Goal: Register for event/course

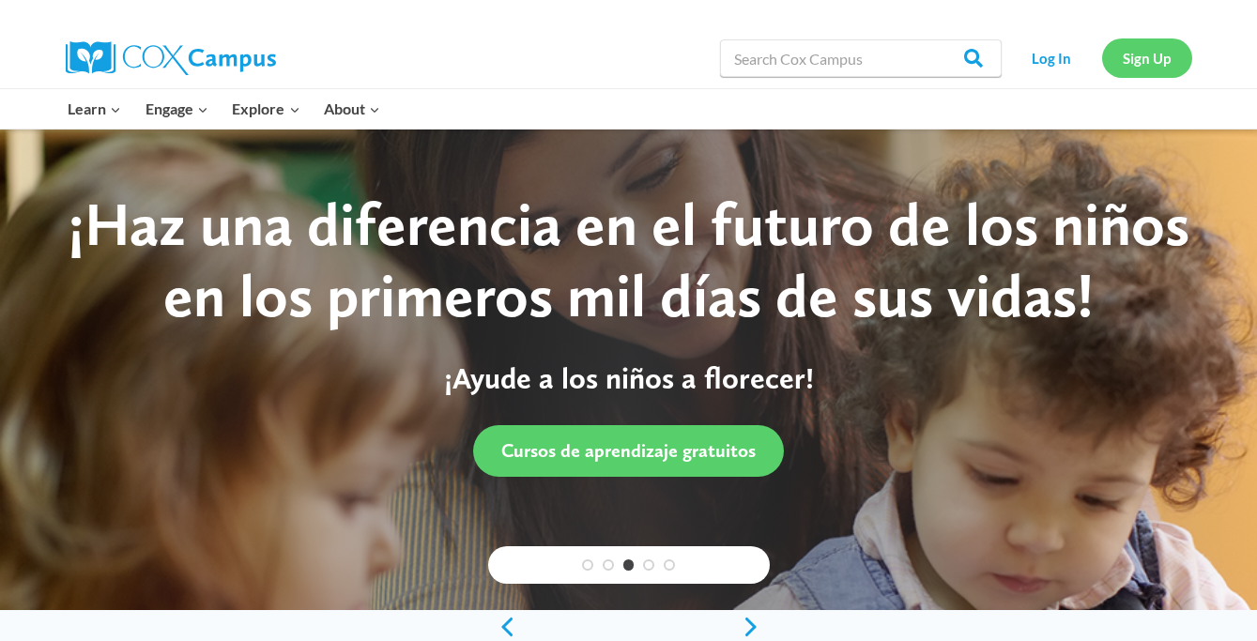
click at [1151, 58] on link "Sign Up" at bounding box center [1147, 57] width 90 height 38
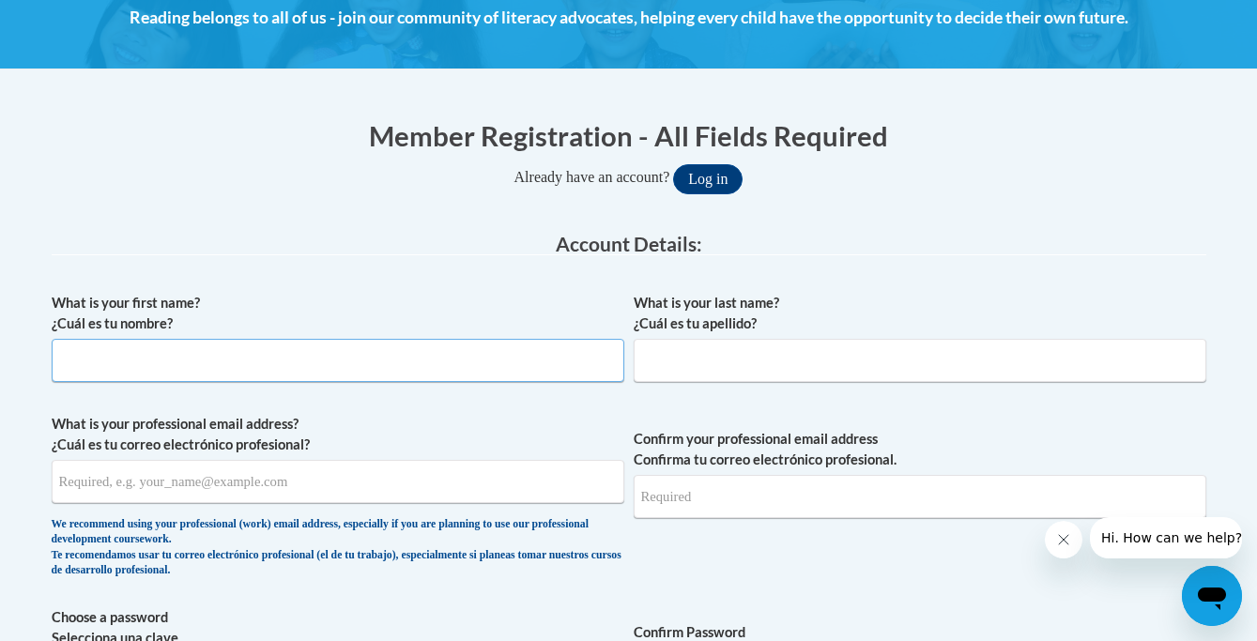
click at [292, 367] on input "What is your first name? ¿Cuál es tu nombre?" at bounding box center [338, 360] width 572 height 43
type input "Alison"
click at [676, 363] on input "What is your last name? ¿Cuál es tu apellido?" at bounding box center [919, 360] width 572 height 43
type input "Kilgore"
type input "akilgore.ccs@gmail.com"
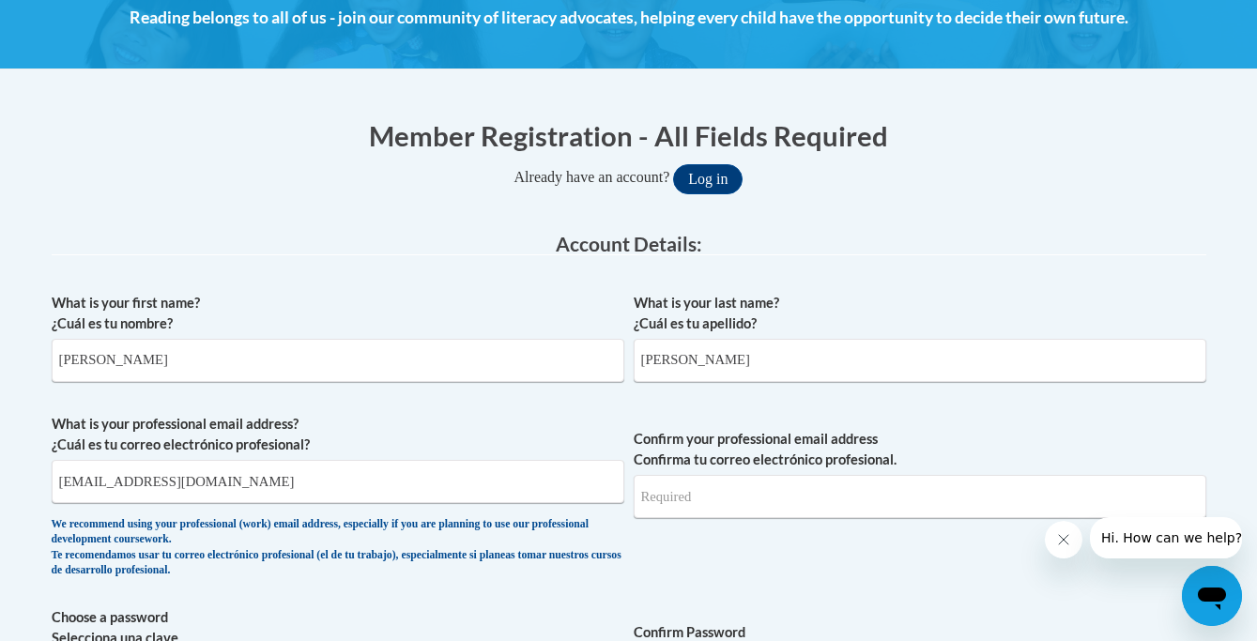
type input "akilgore.ccs@gmail.com"
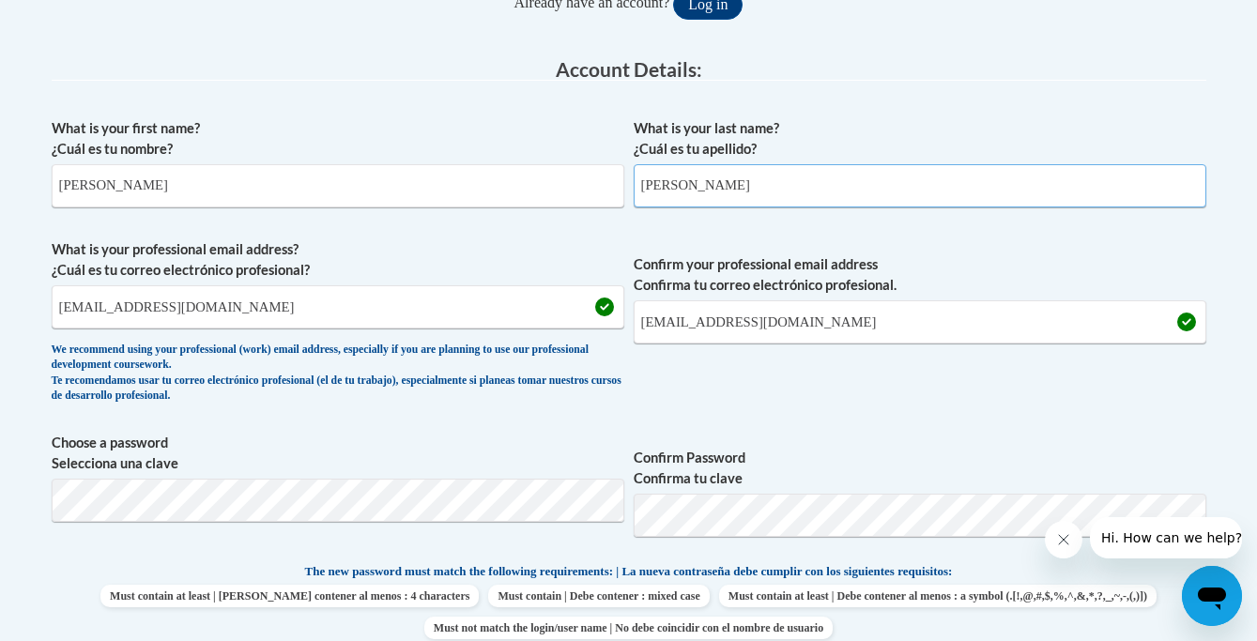
scroll to position [469, 0]
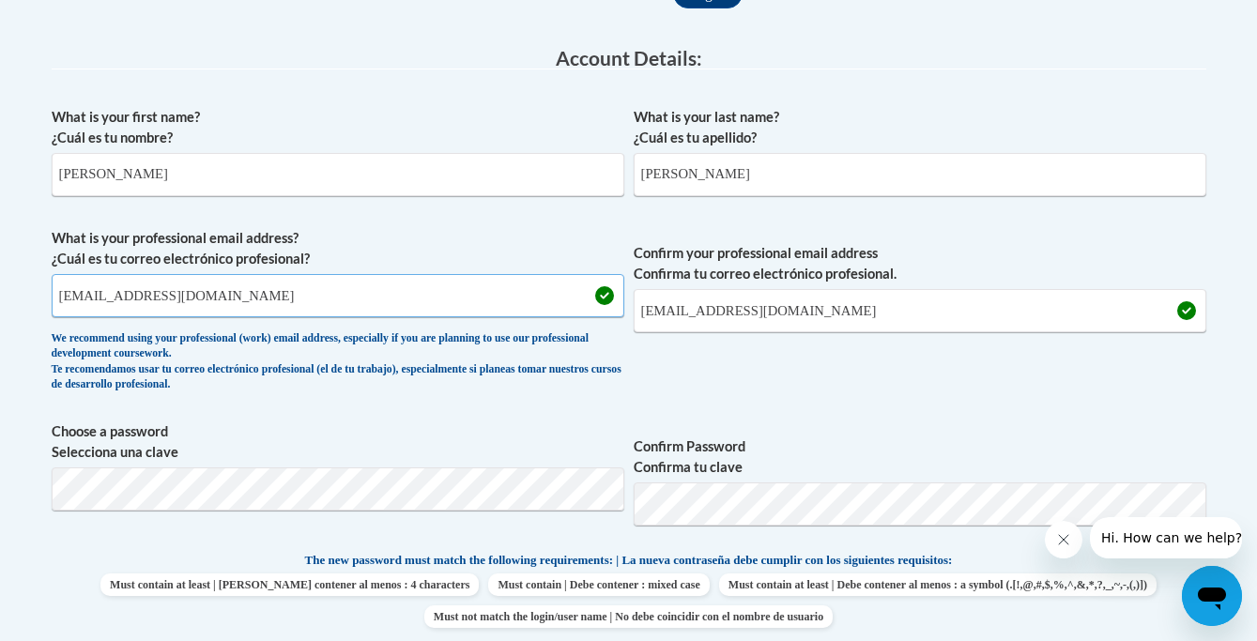
click at [218, 297] on input "akilgore.ccs@gmail.com" at bounding box center [338, 295] width 572 height 43
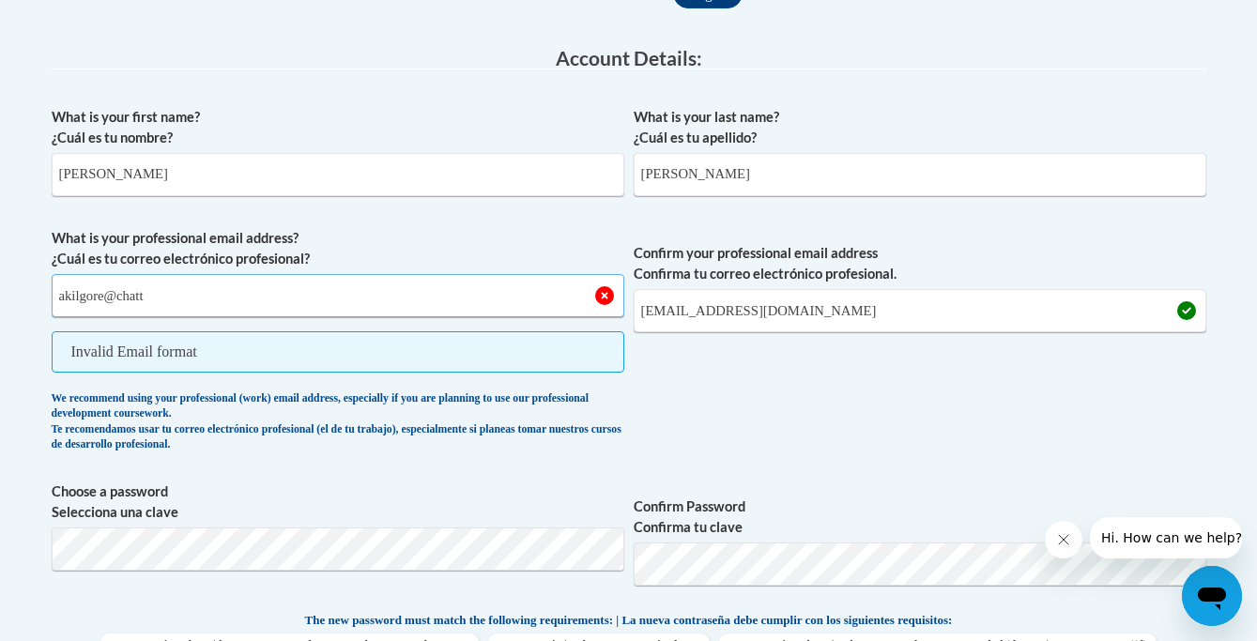
type input "akilgore@chattahoocheechristian.org"
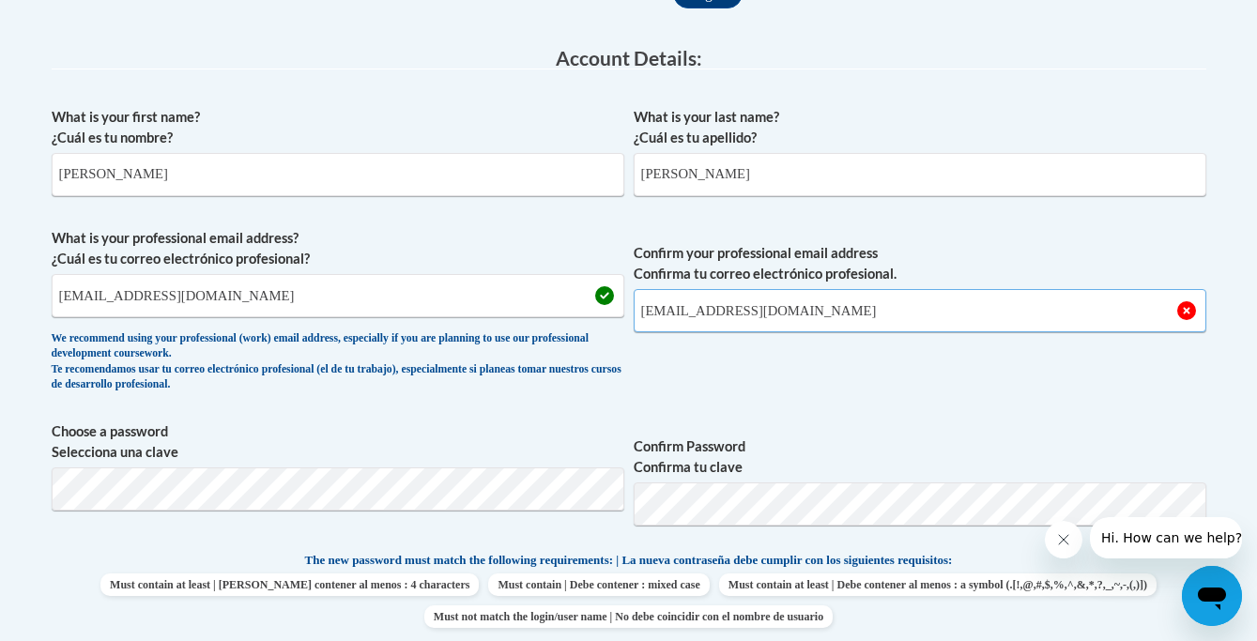
click at [792, 310] on input "akilgore.ccs@gmail.com" at bounding box center [919, 310] width 572 height 43
type input "akilgore@chattahoocheechristian.org"
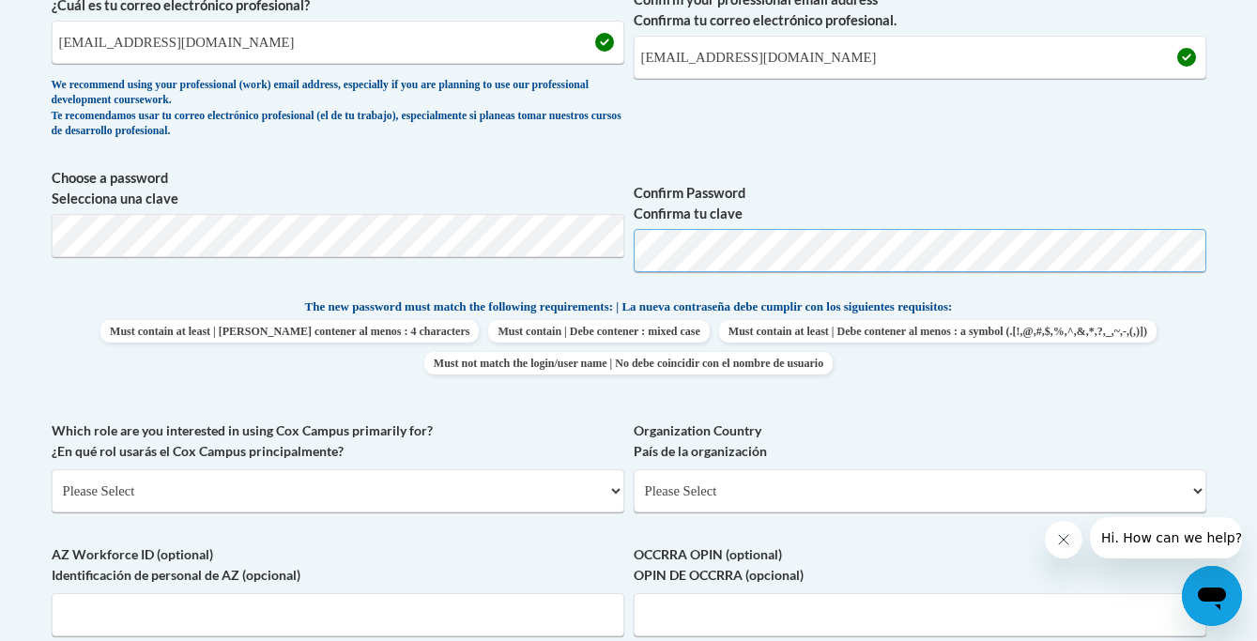
scroll to position [722, 0]
click at [1112, 341] on span "Must contain at least | Debe contener al menos : 4 characters Must contain | De…" at bounding box center [629, 348] width 1154 height 54
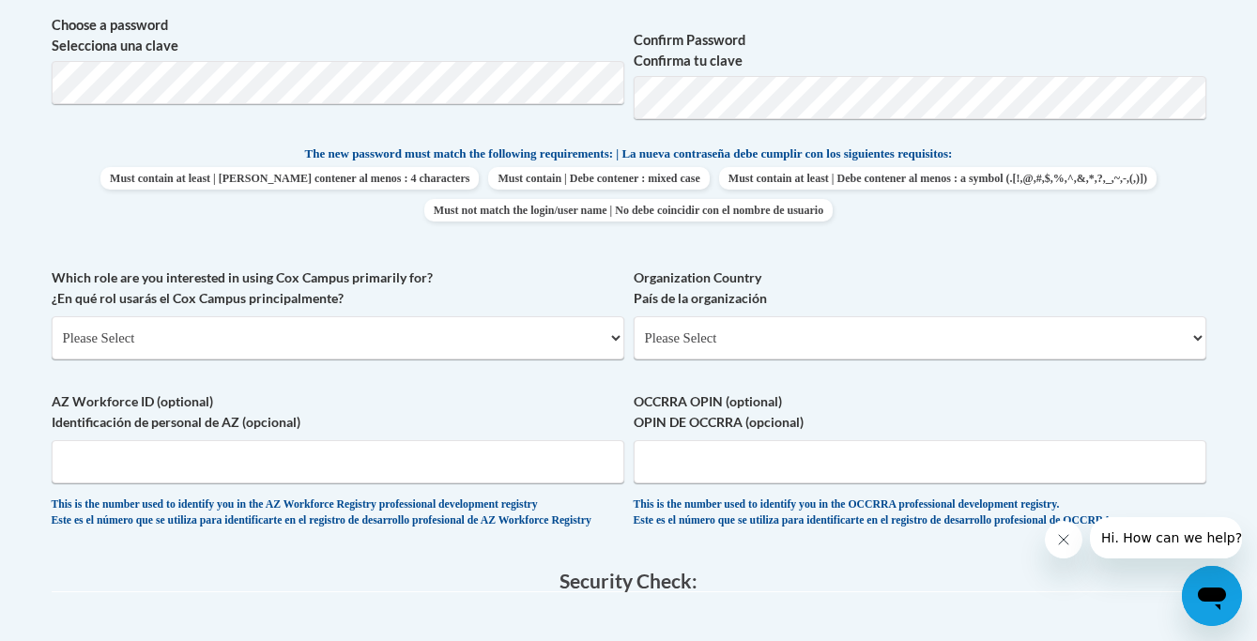
scroll to position [905, 0]
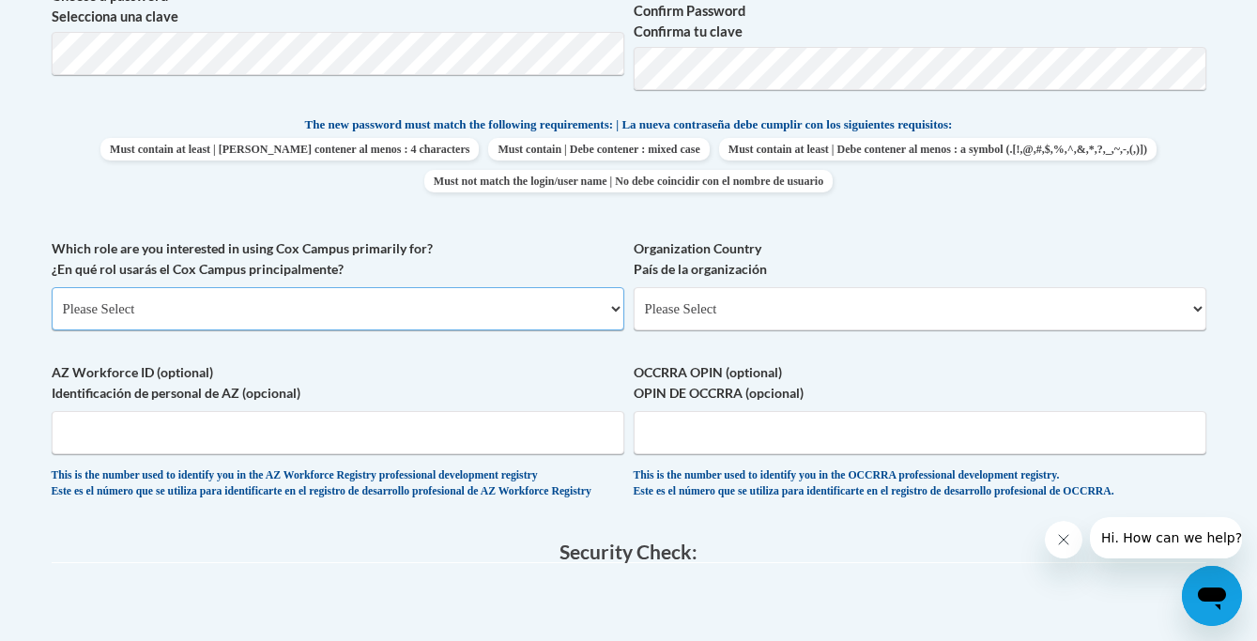
click at [618, 309] on select "Please Select College/University | Colegio/Universidad Community/Nonprofit Part…" at bounding box center [338, 308] width 572 height 43
select select "fbf2d438-af2f-41f8-98f1-81c410e29de3"
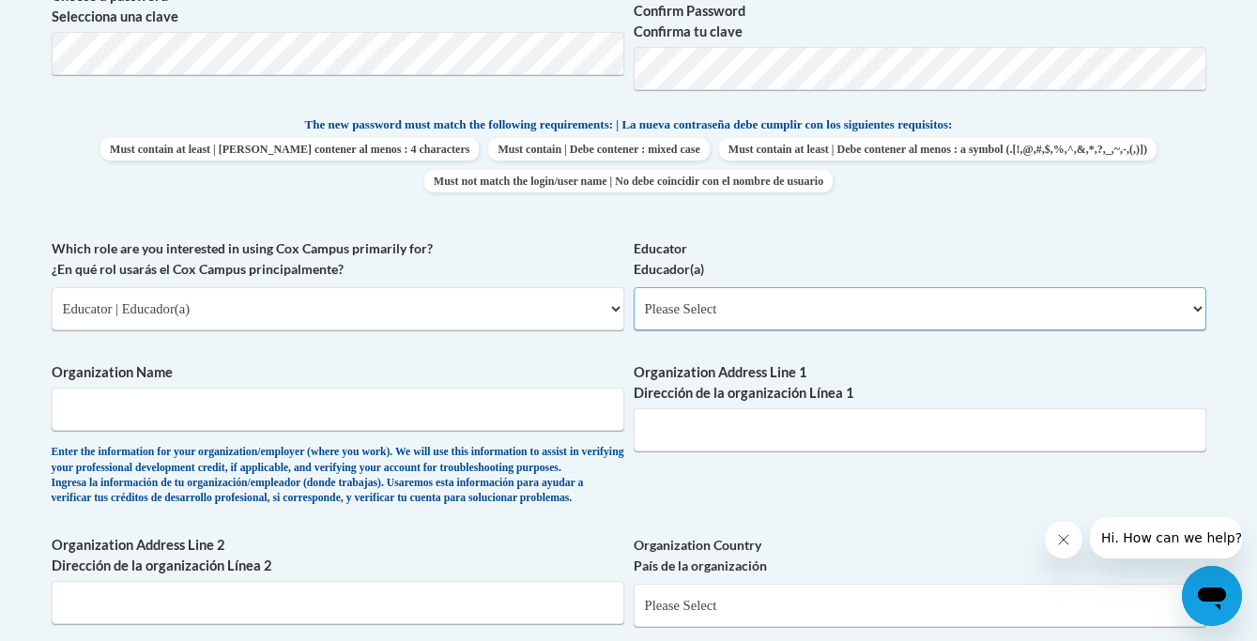
click at [720, 312] on select "Please Select Early Learning/Daycare Teacher/Family Home Care Provider | Maestr…" at bounding box center [919, 308] width 572 height 43
select select "11a86997-7122-4e2e-80c7-11975180ece4"
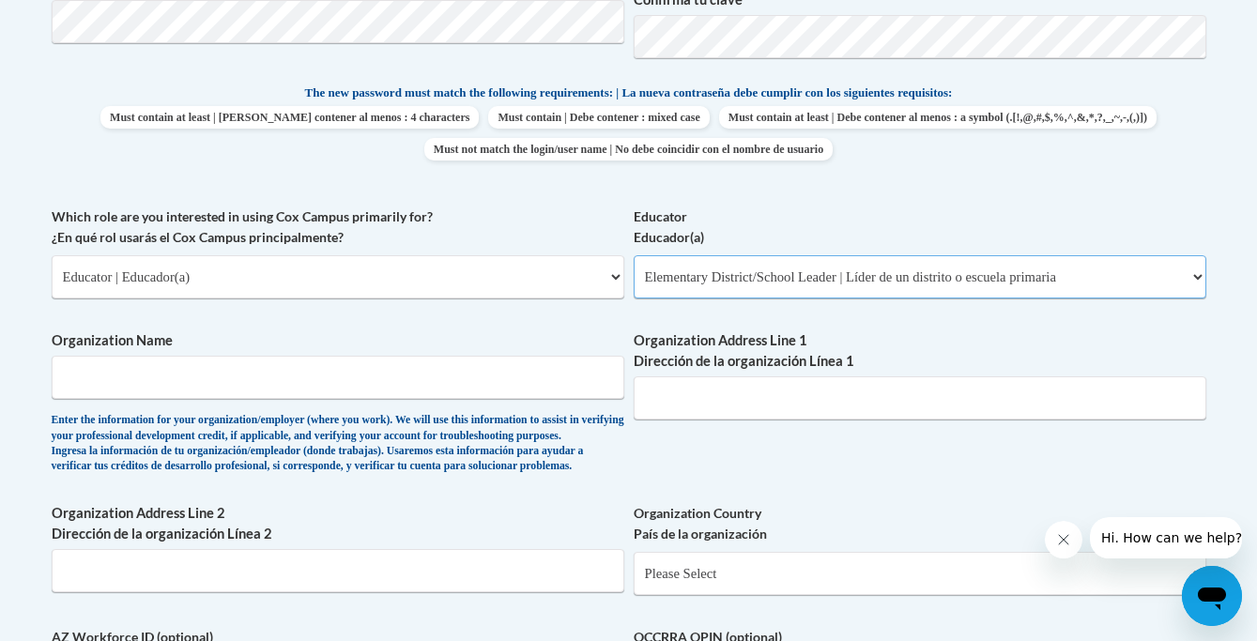
scroll to position [955, 0]
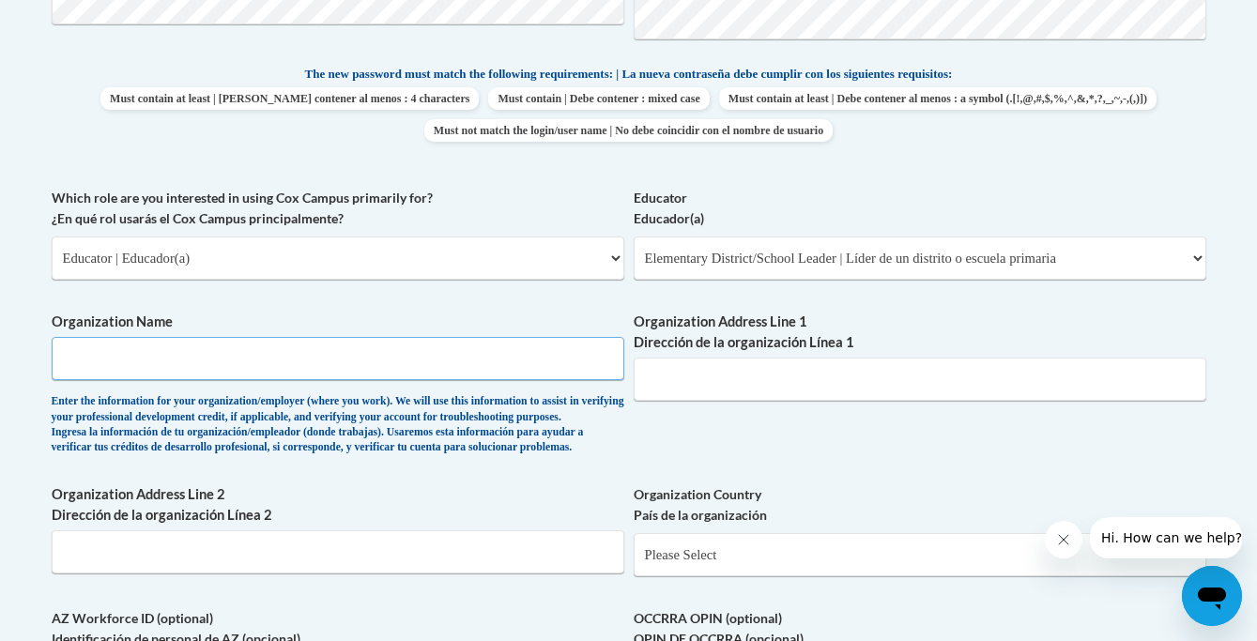
click at [517, 372] on input "Organization Name" at bounding box center [338, 358] width 572 height 43
type input "Chattahoochee Christian School"
type input "640 Main Street"
type input "PO Box 254"
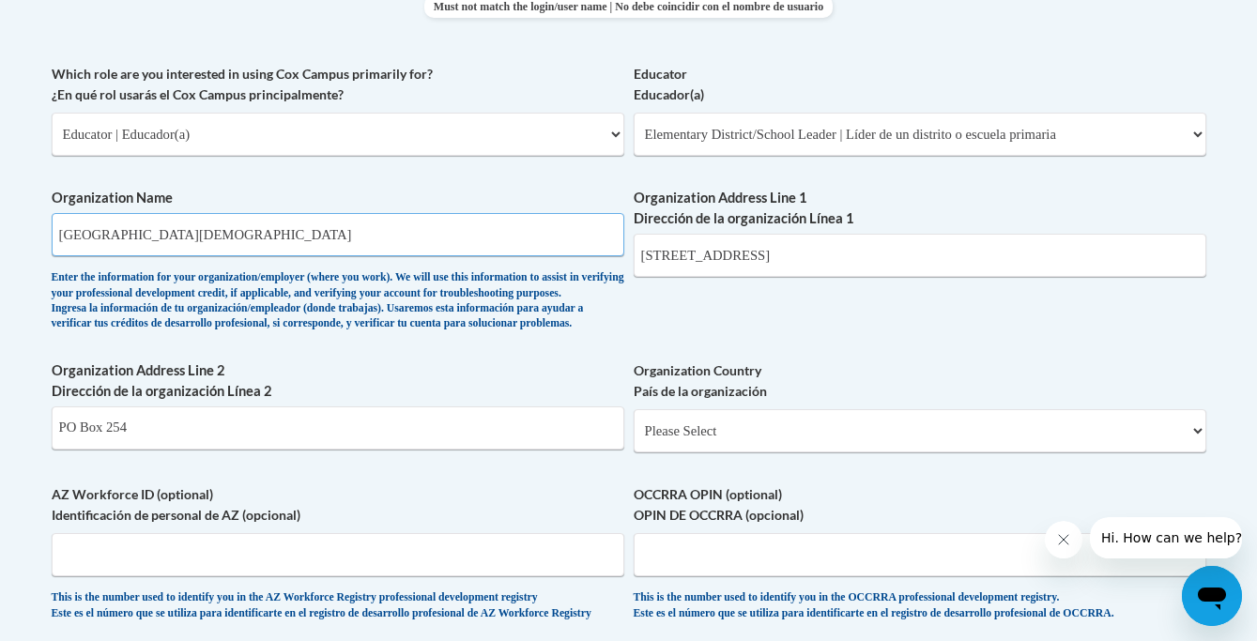
scroll to position [1107, 0]
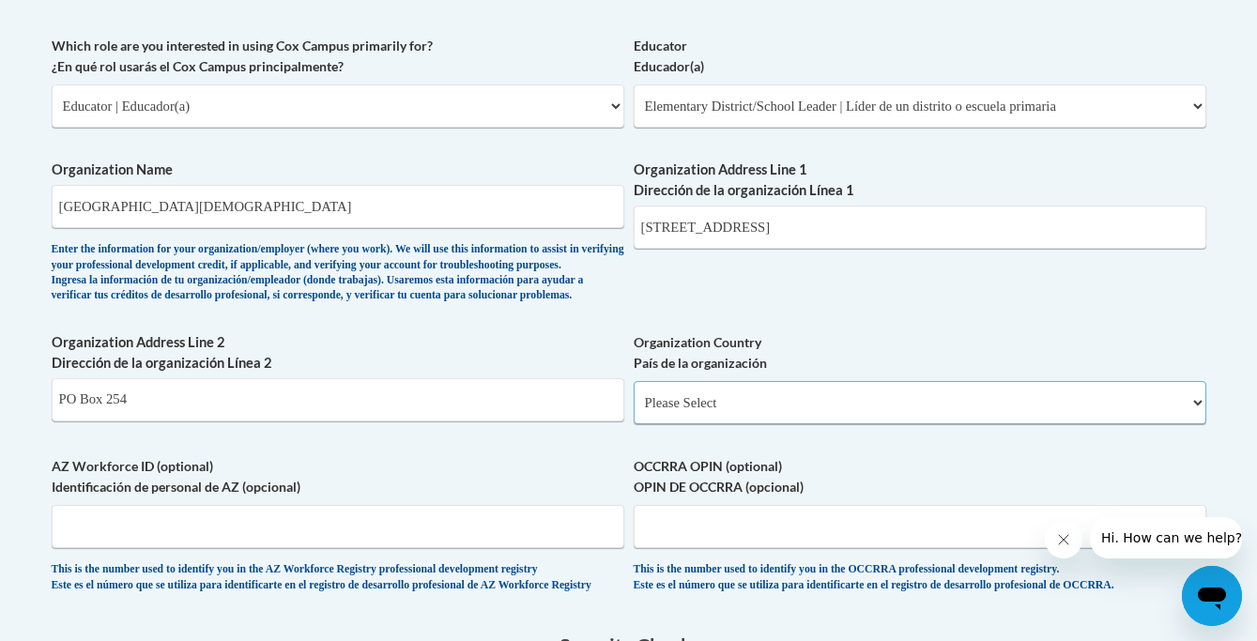
click at [737, 424] on select "Please Select United States | Estados Unidos Outside of the United States | Fue…" at bounding box center [919, 402] width 572 height 43
select select "ad49bcad-a171-4b2e-b99c-48b446064914"
select select
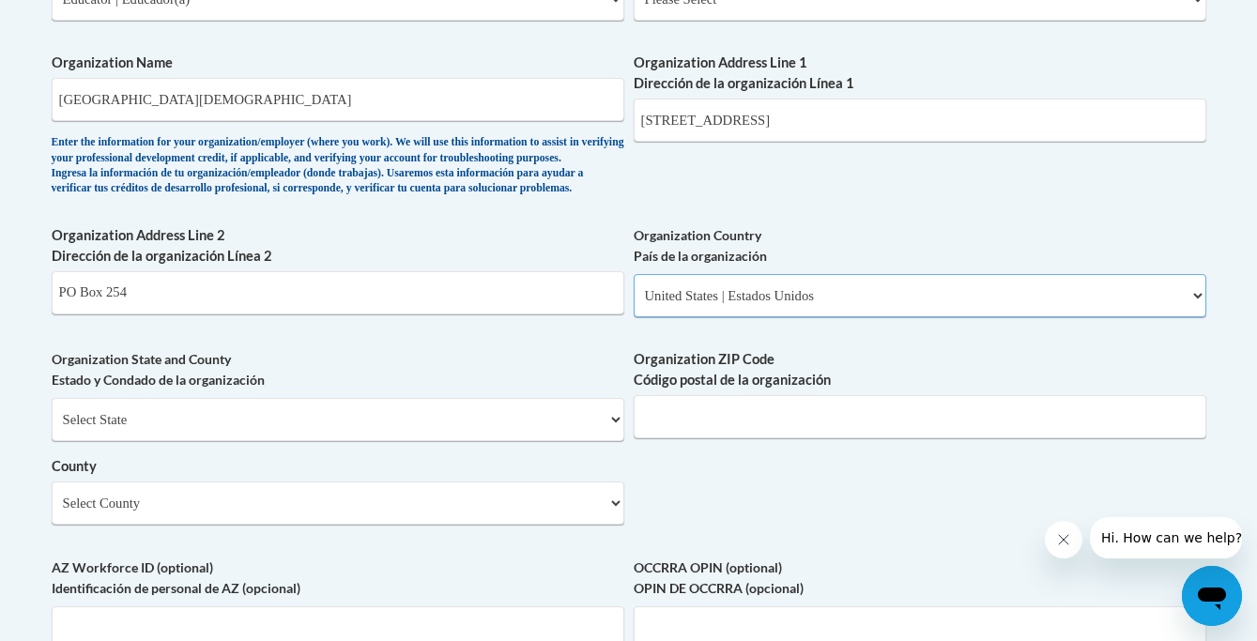
scroll to position [1216, 0]
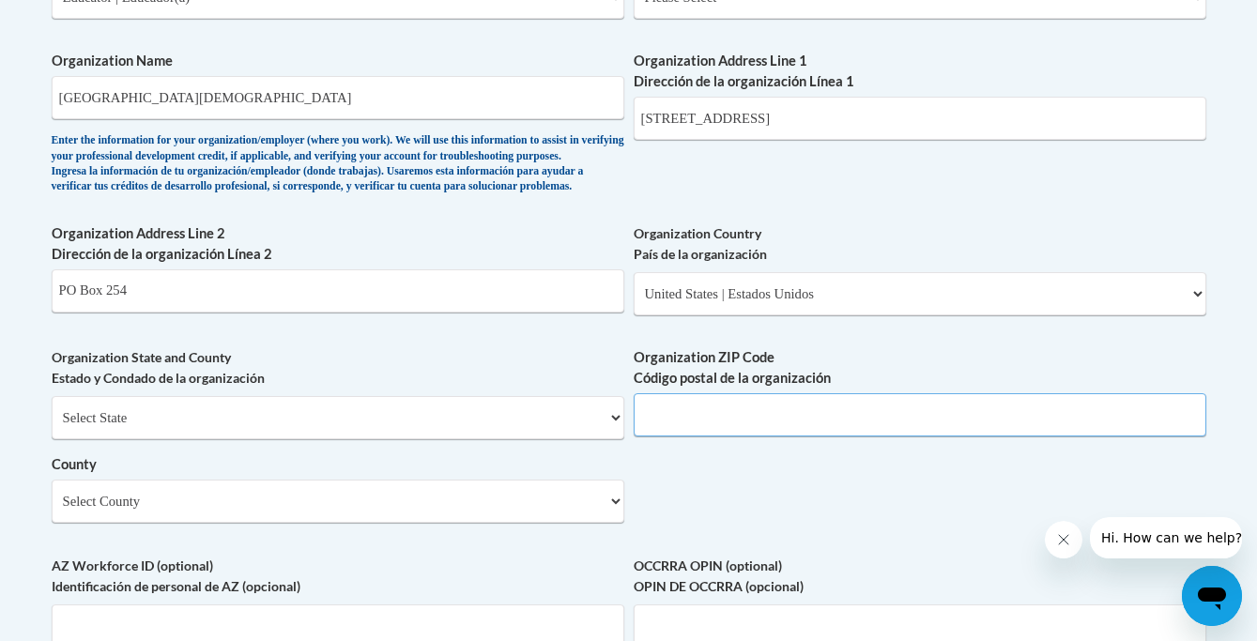
click at [692, 436] on input "Organization ZIP Code Código postal de la organización" at bounding box center [919, 414] width 572 height 43
type input "30527"
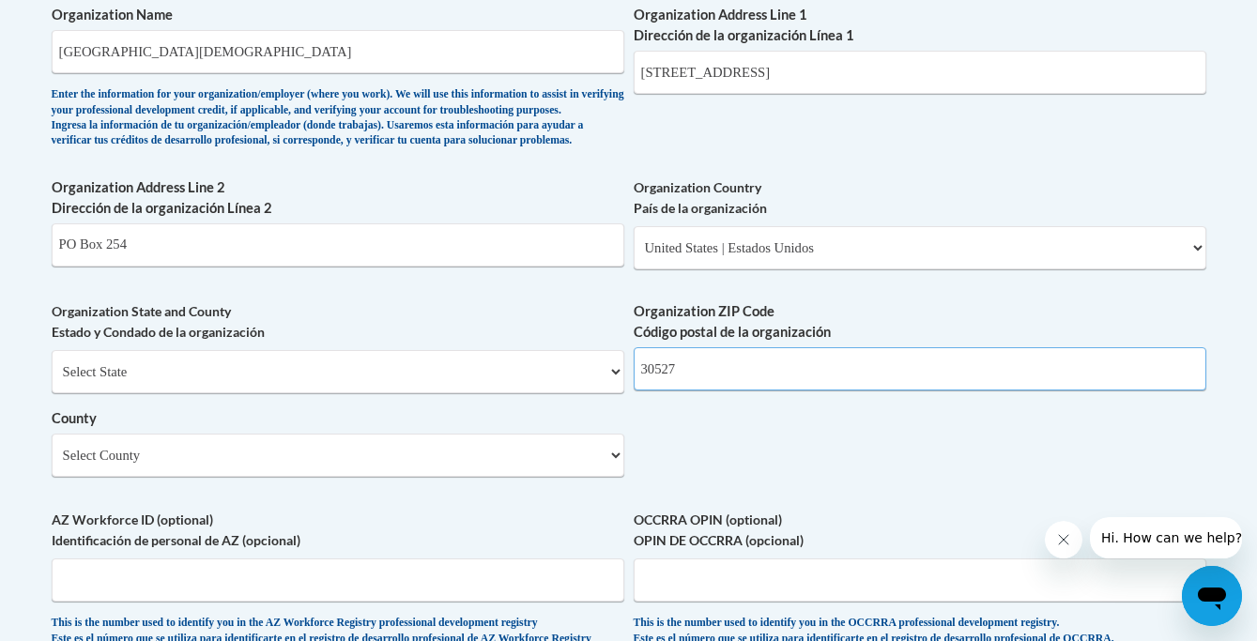
scroll to position [1274, 0]
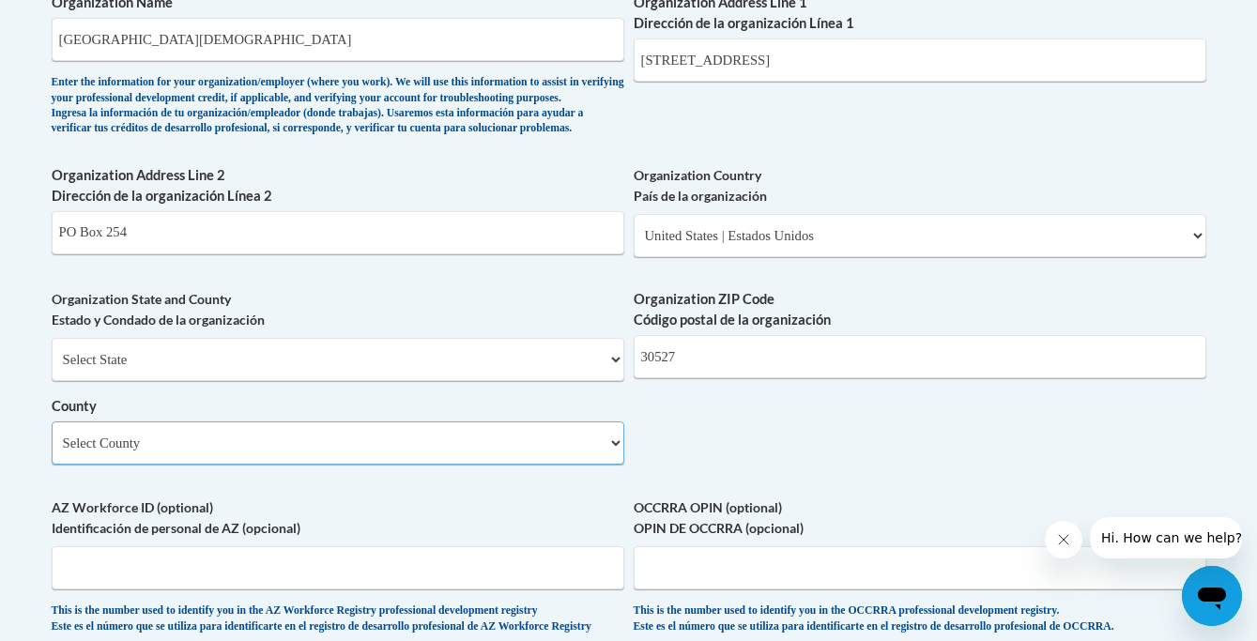
click at [573, 465] on select "Select County Appling Atkinson Bacon Baker Baldwin Banks Barrow Bartow Ben Hill…" at bounding box center [338, 442] width 572 height 43
select select "Hall"
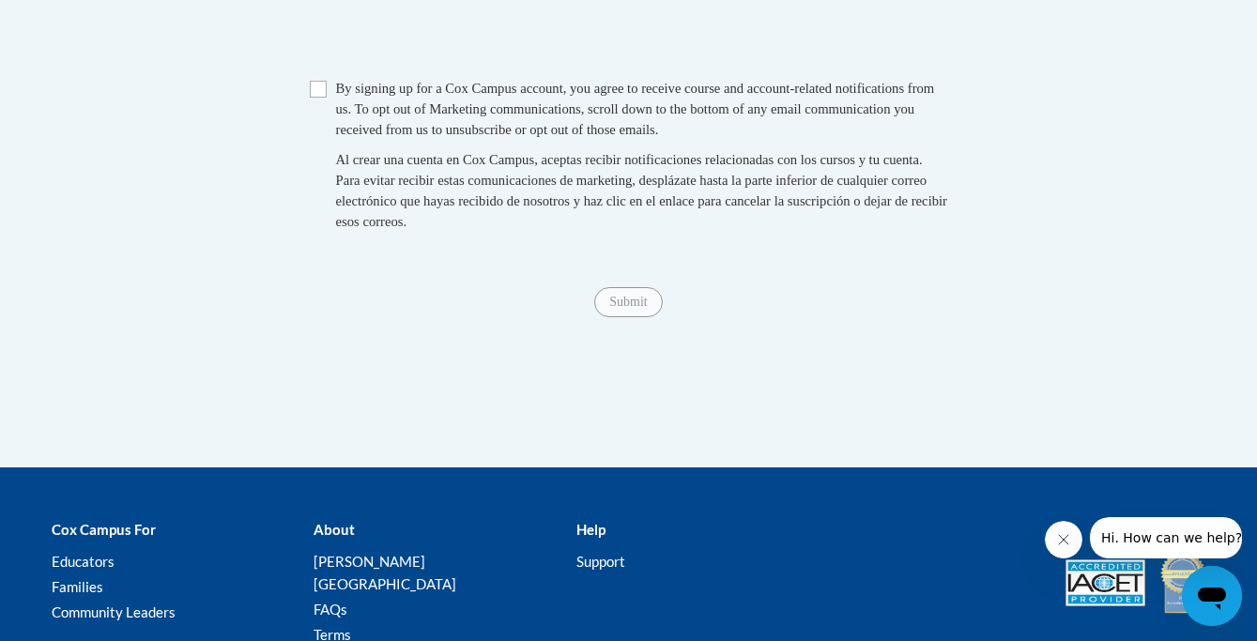
scroll to position [2001, 0]
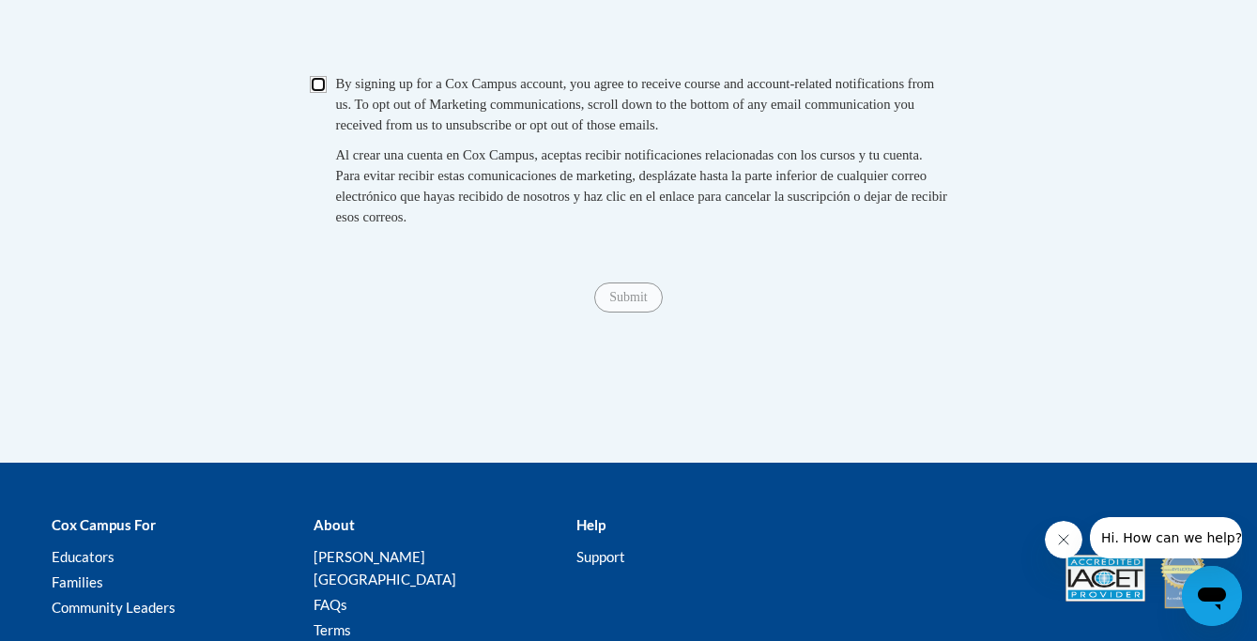
click at [323, 93] on input "Checkbox" at bounding box center [318, 84] width 17 height 17
checkbox input "true"
click at [616, 313] on input "Submit" at bounding box center [628, 297] width 68 height 30
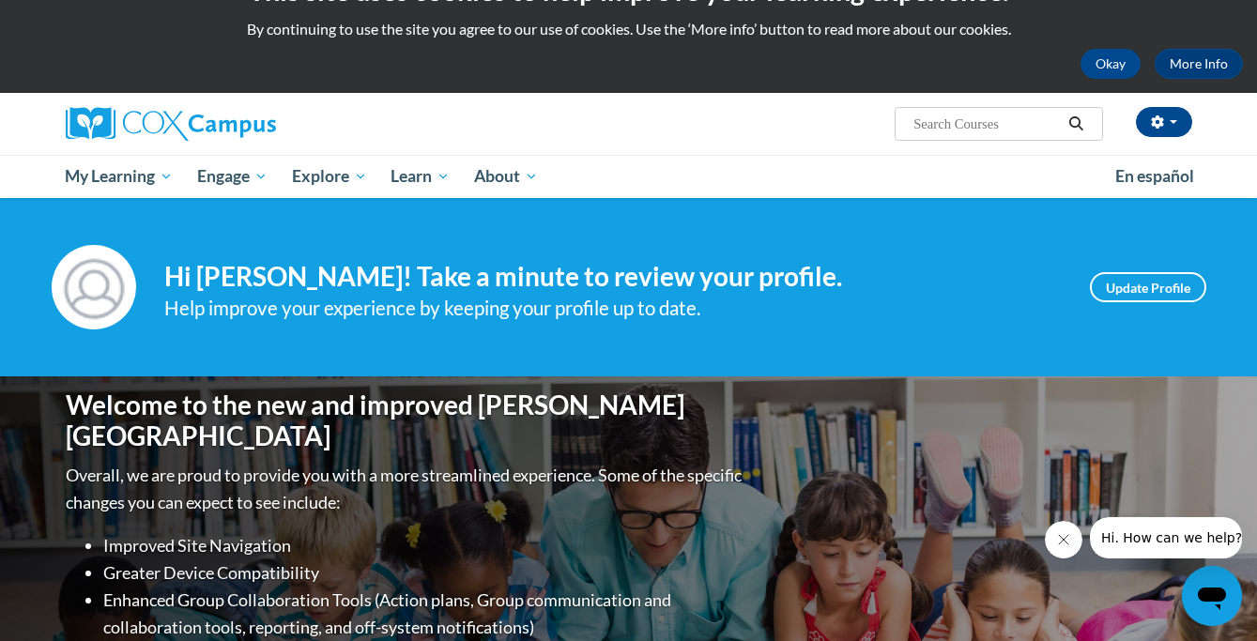
scroll to position [50, 0]
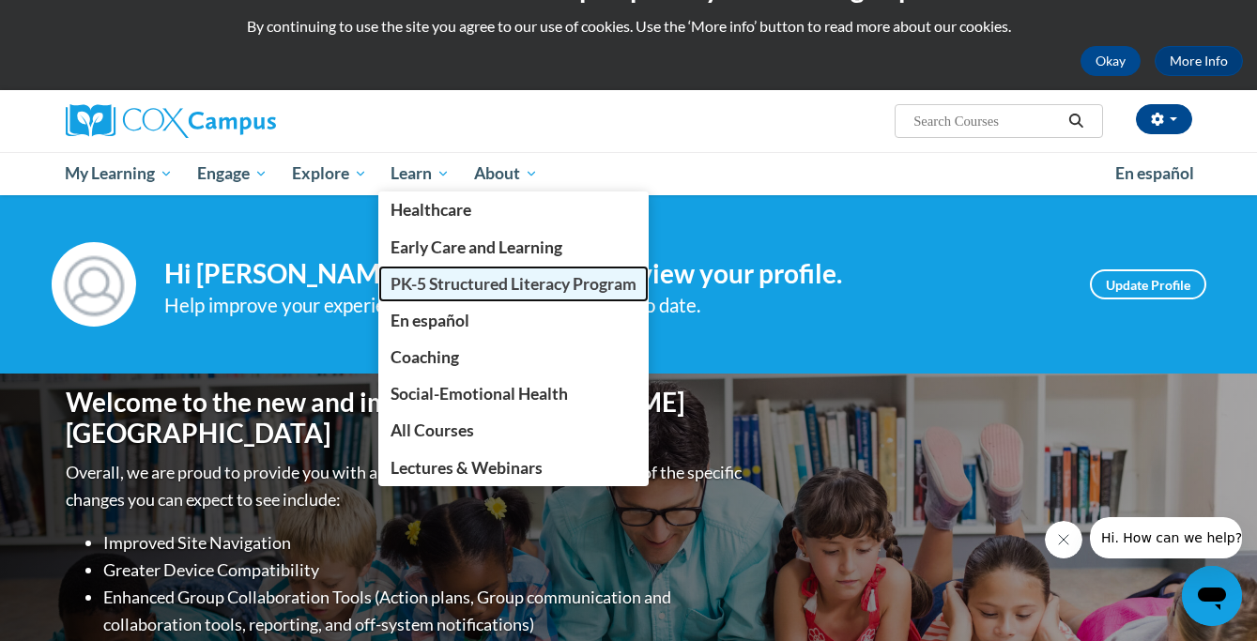
click at [465, 284] on span "PK-5 Structured Literacy Program" at bounding box center [513, 284] width 246 height 20
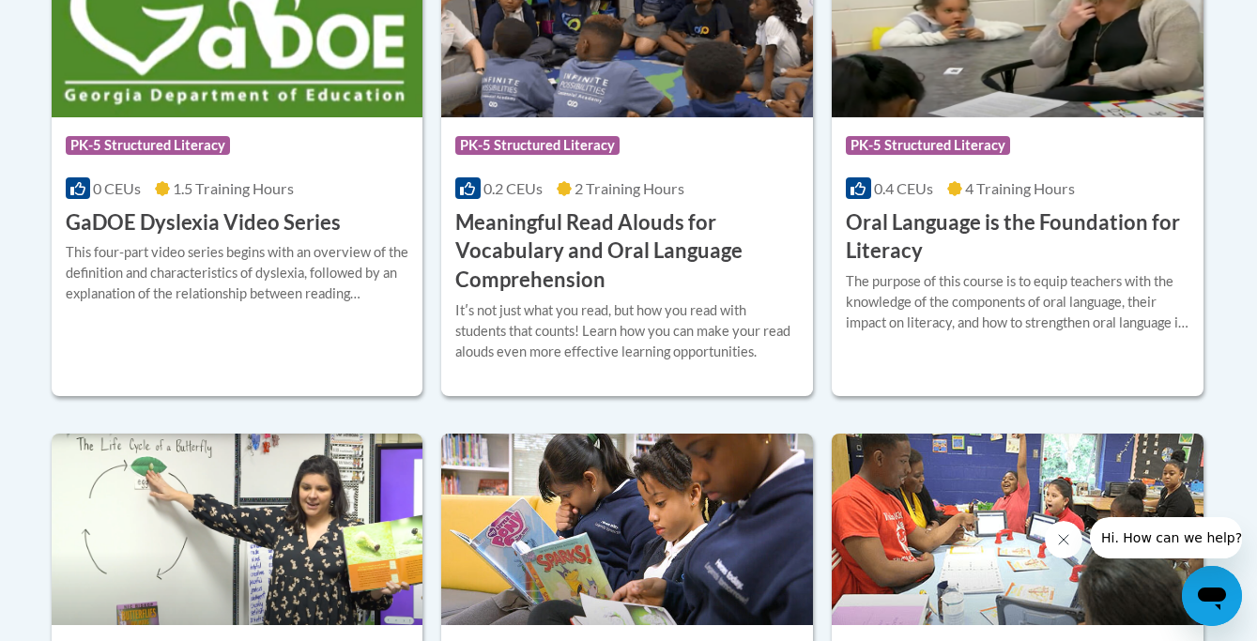
scroll to position [1392, 0]
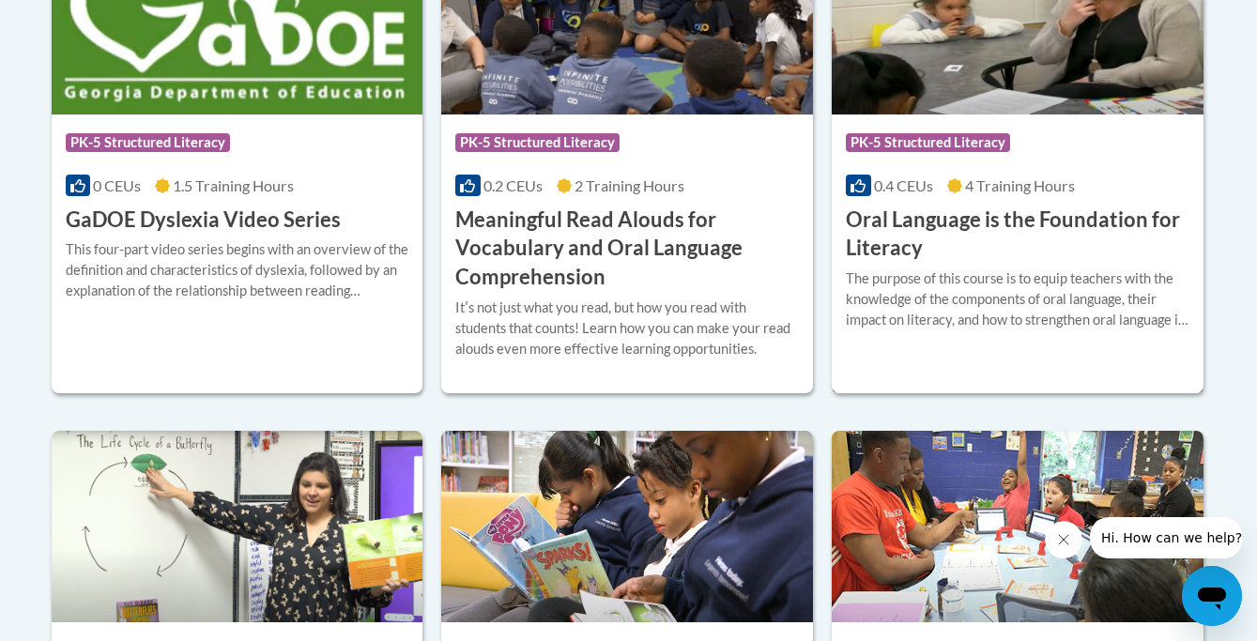
click at [1030, 70] on img at bounding box center [1017, 18] width 372 height 191
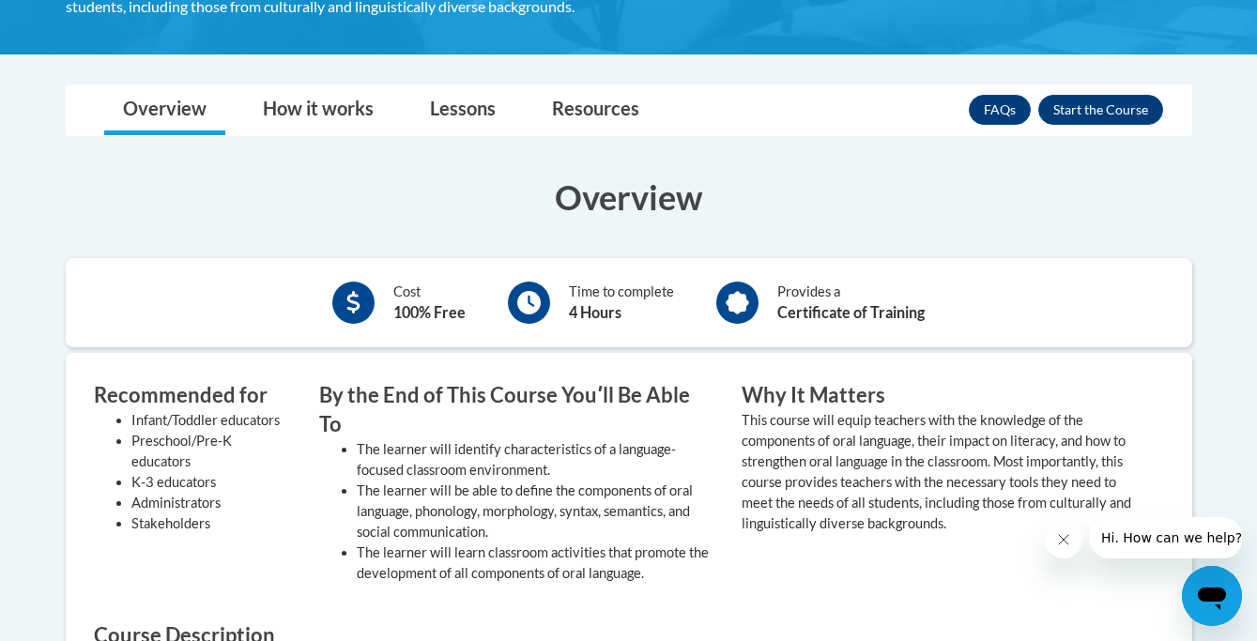
scroll to position [487, 0]
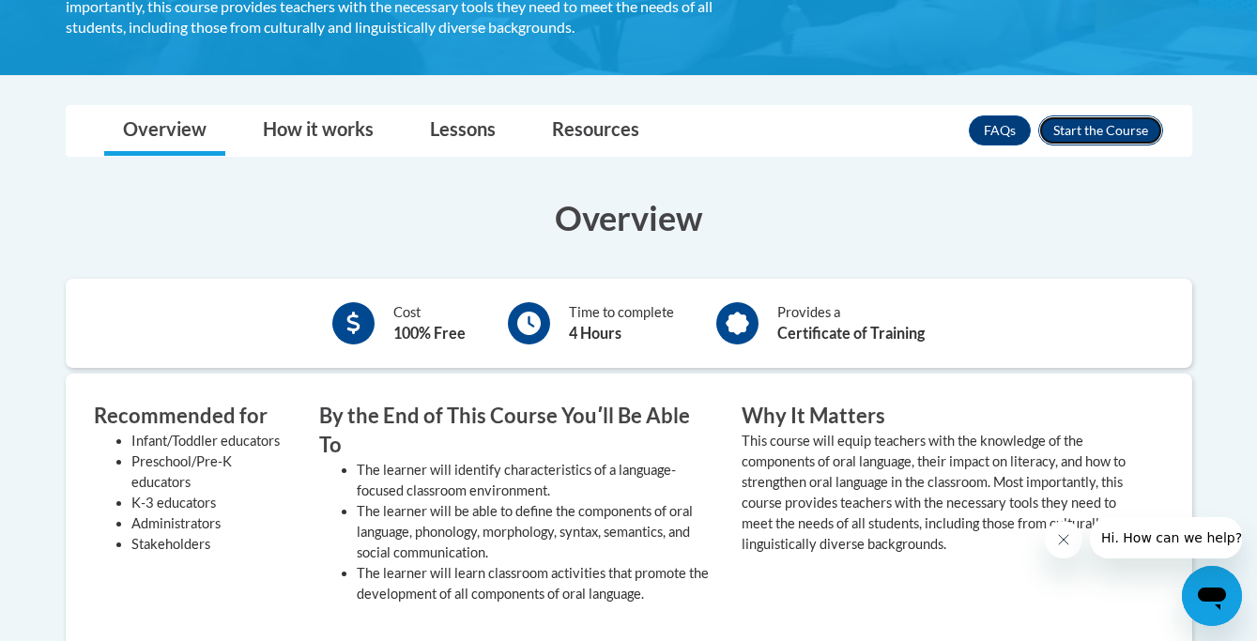
click at [1106, 129] on button "Enroll" at bounding box center [1100, 130] width 125 height 30
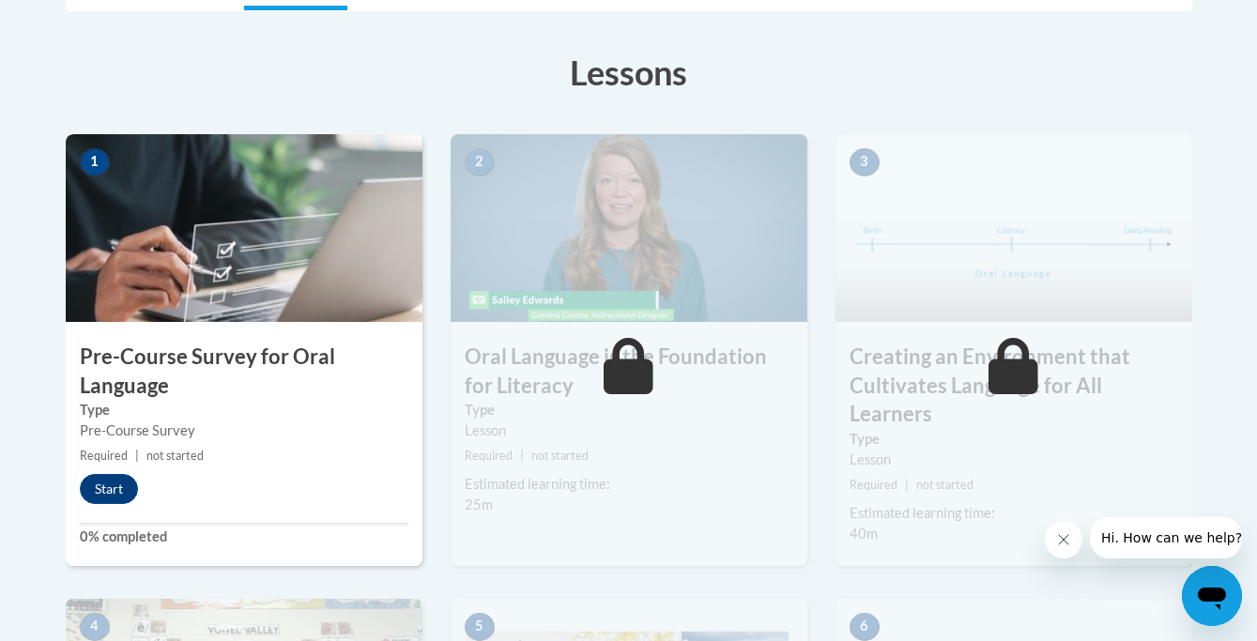
scroll to position [501, 0]
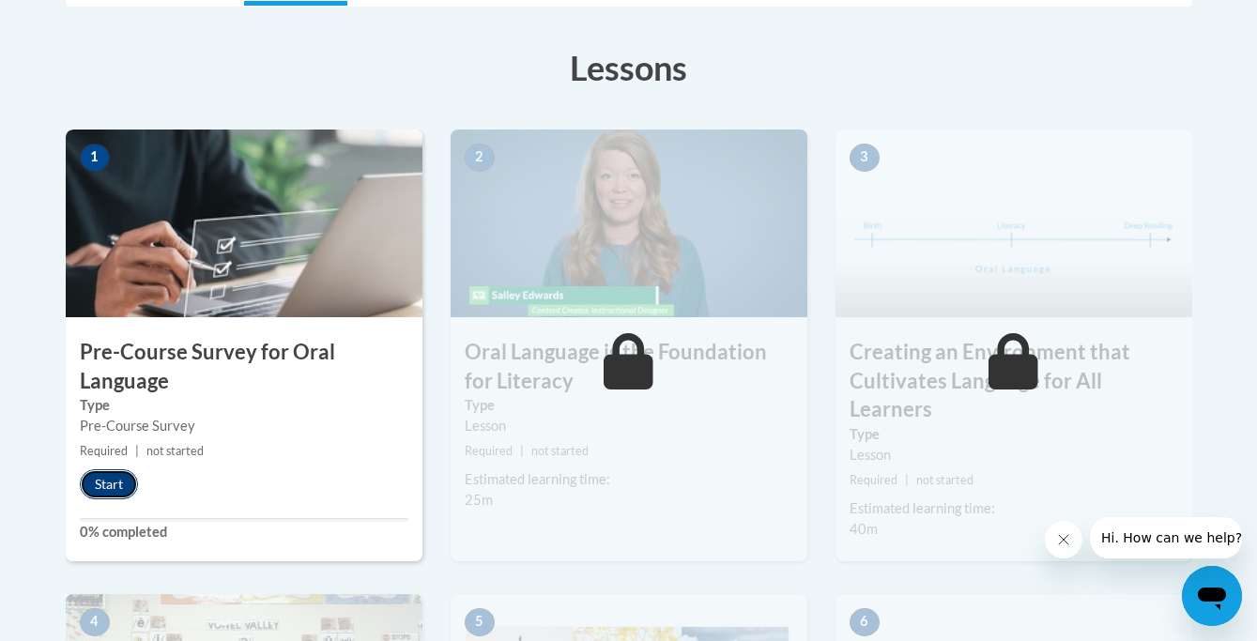
click at [111, 484] on button "Start" at bounding box center [109, 484] width 58 height 30
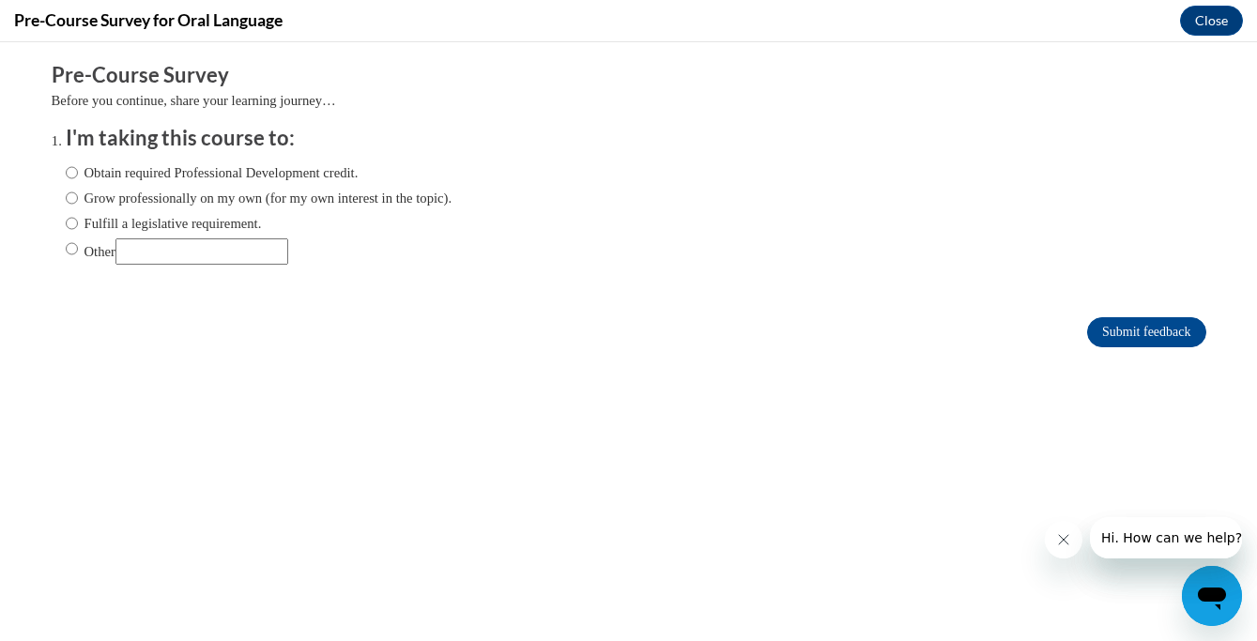
scroll to position [0, 0]
click at [69, 170] on input "Obtain required Professional Development credit." at bounding box center [72, 172] width 12 height 21
radio input "true"
click at [1129, 331] on input "Submit feedback" at bounding box center [1146, 332] width 118 height 30
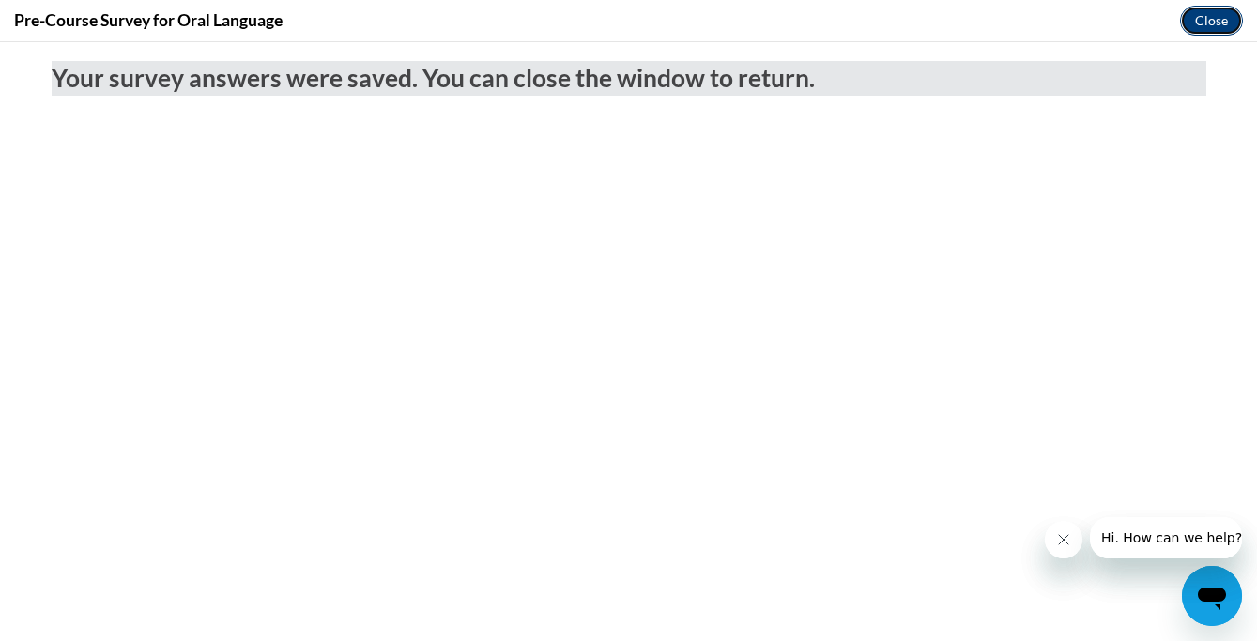
click at [1202, 17] on button "Close" at bounding box center [1211, 21] width 63 height 30
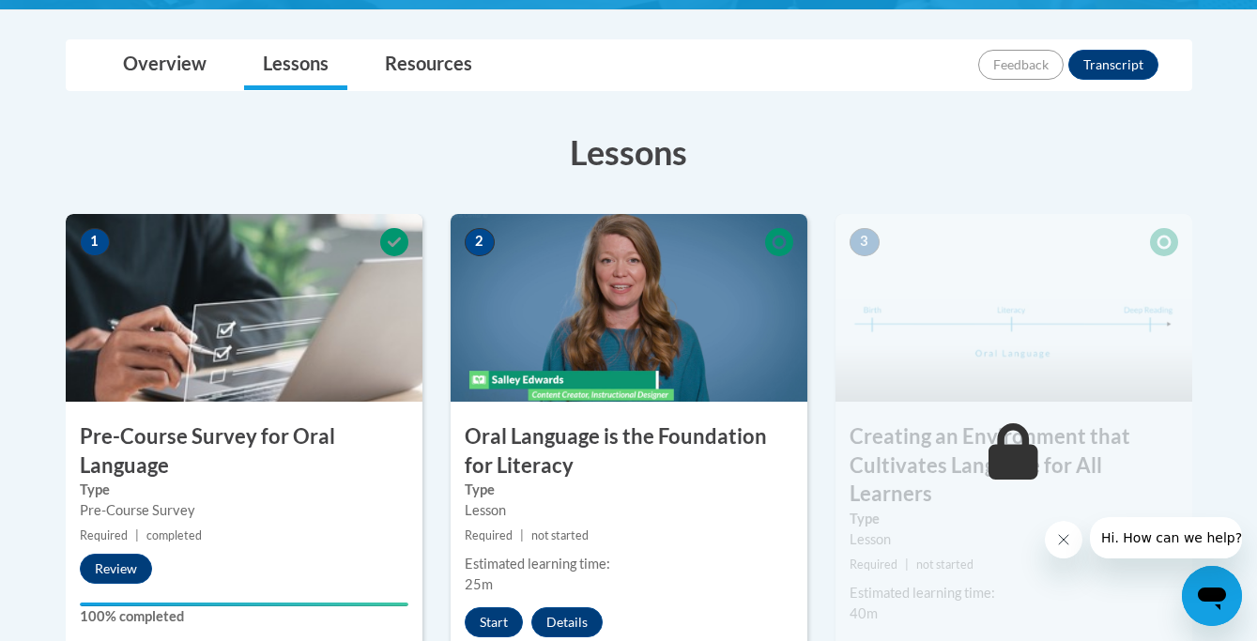
scroll to position [422, 0]
